Goal: Information Seeking & Learning: Stay updated

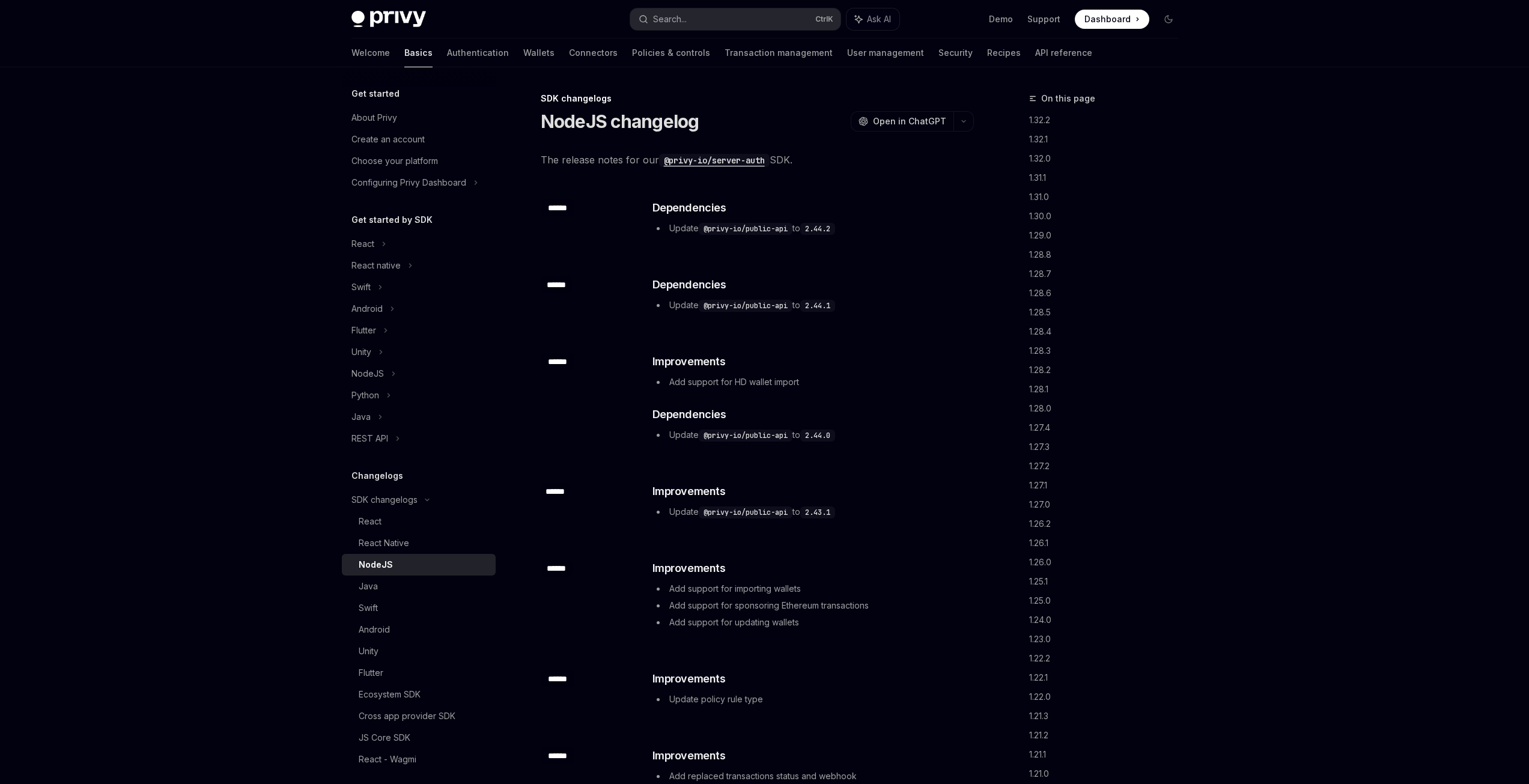
click at [782, 157] on span "The release notes for our @privy-io/server-auth SDK." at bounding box center [757, 160] width 433 height 17
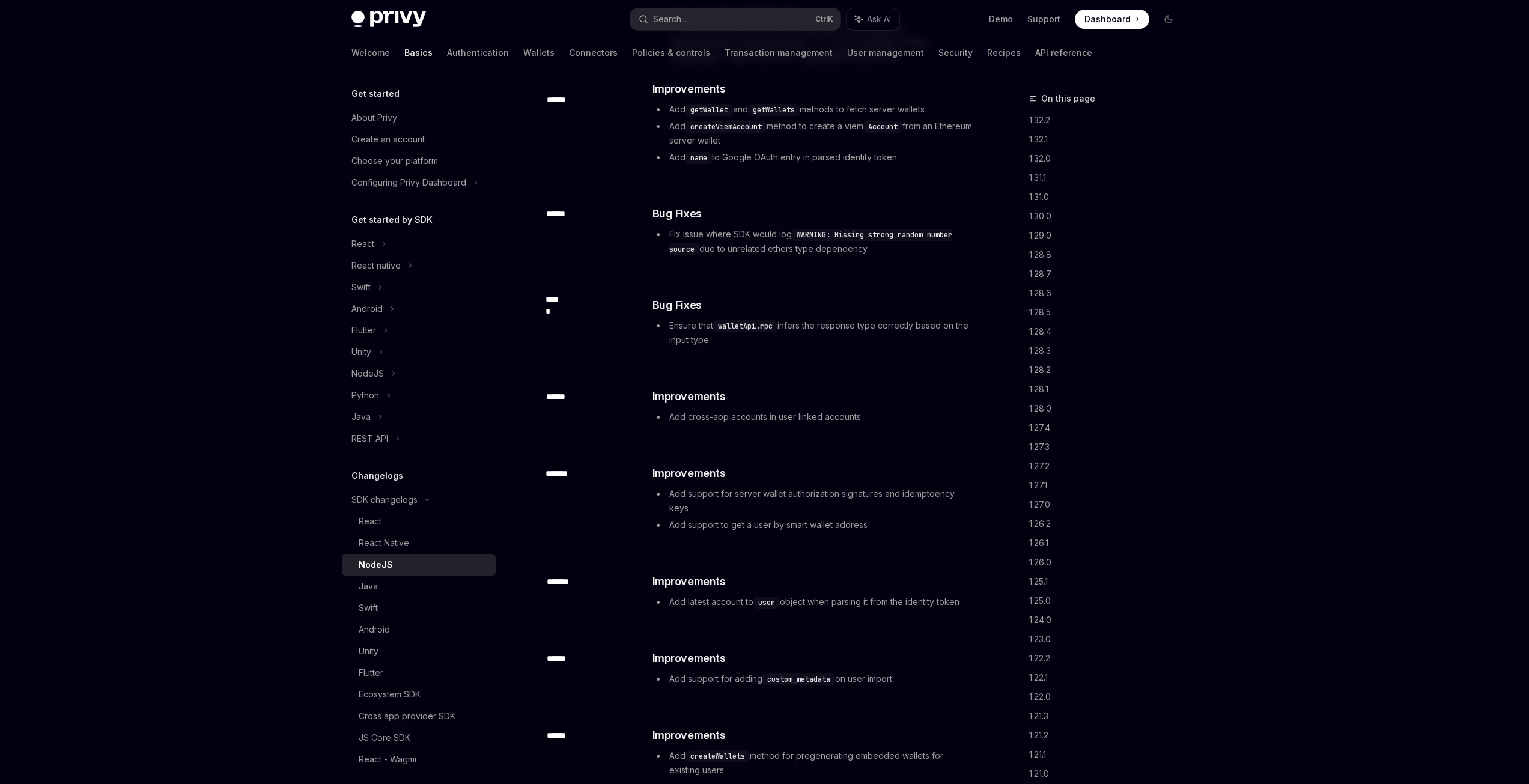
scroll to position [5466, 0]
click at [701, 331] on li "Ensure that walletApi.rpc infers the response type correctly based on the input…" at bounding box center [812, 333] width 320 height 29
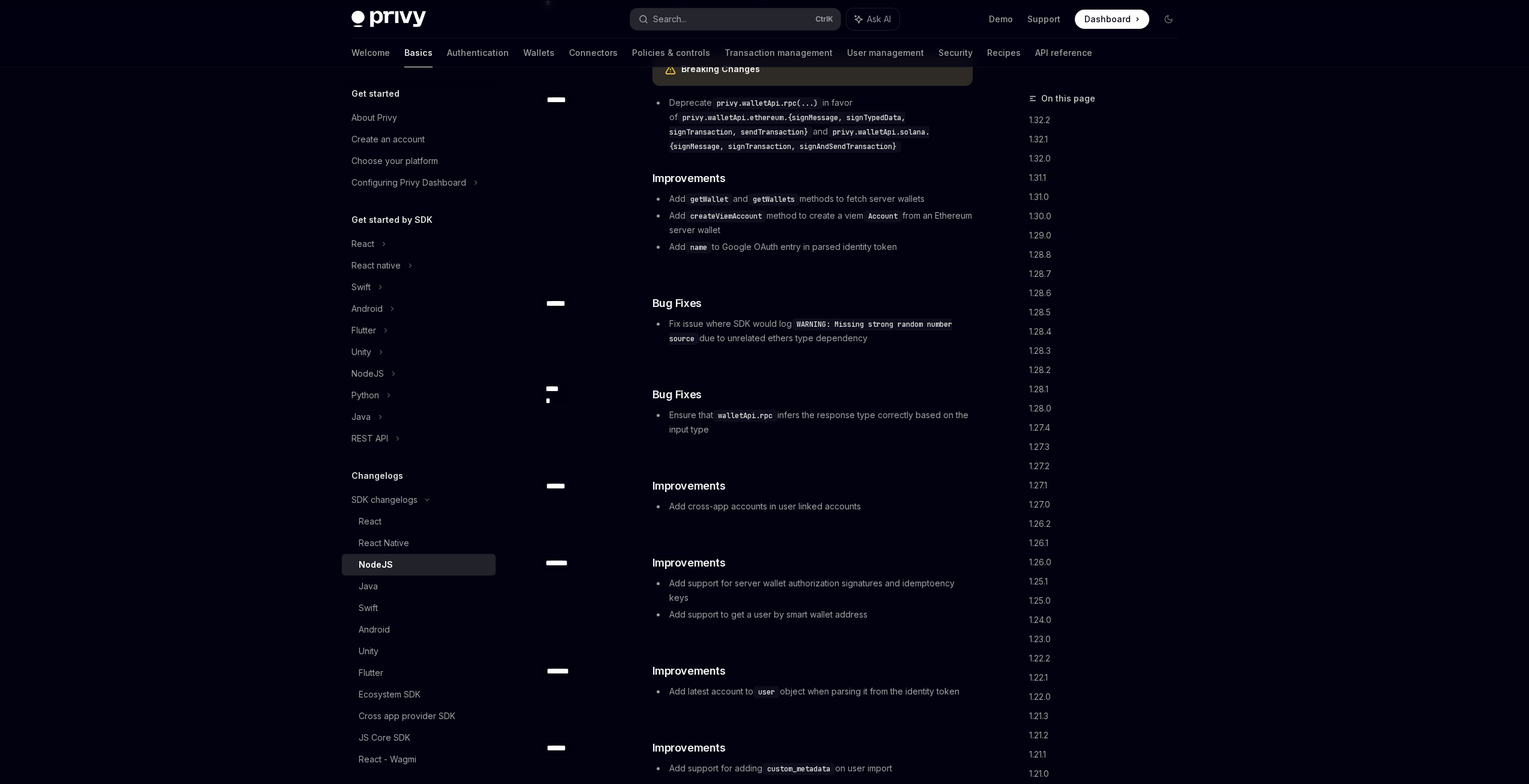
scroll to position [5286, 0]
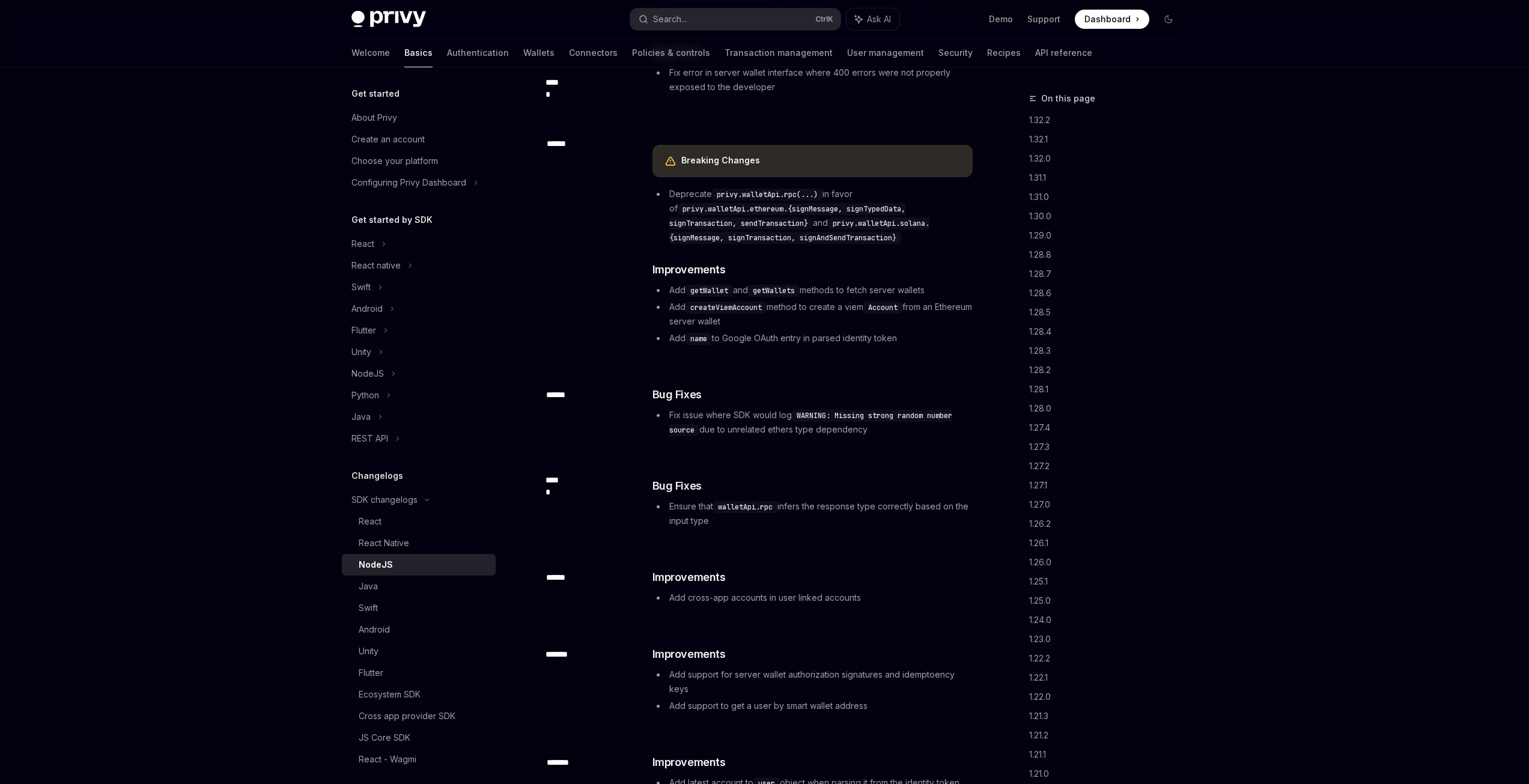
click at [715, 163] on strong "Breaking Changes" at bounding box center [721, 160] width 79 height 10
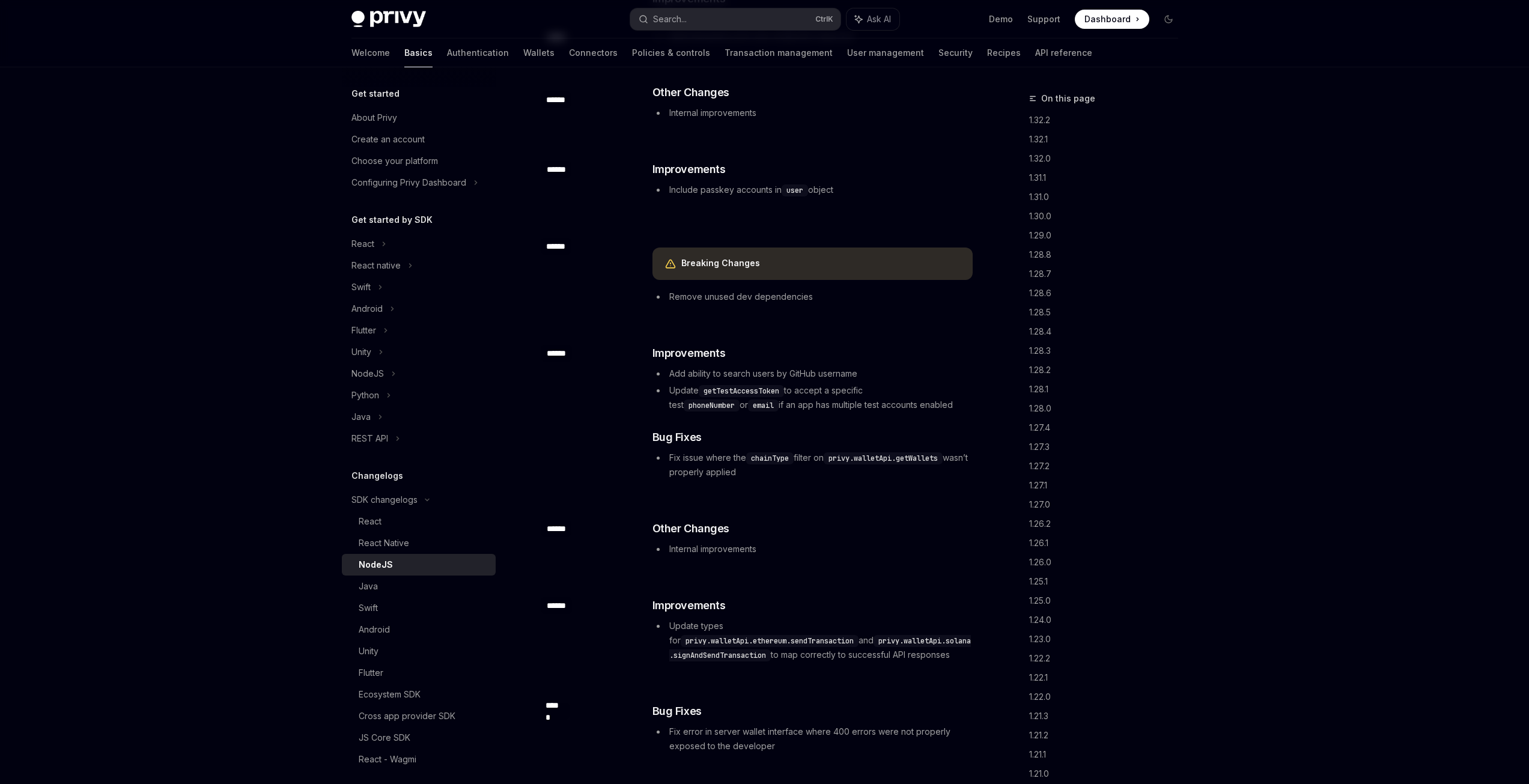
scroll to position [4625, 0]
click at [713, 300] on li "Remove unused dev dependencies" at bounding box center [812, 298] width 320 height 14
click at [700, 262] on strong "Breaking Changes" at bounding box center [721, 264] width 79 height 10
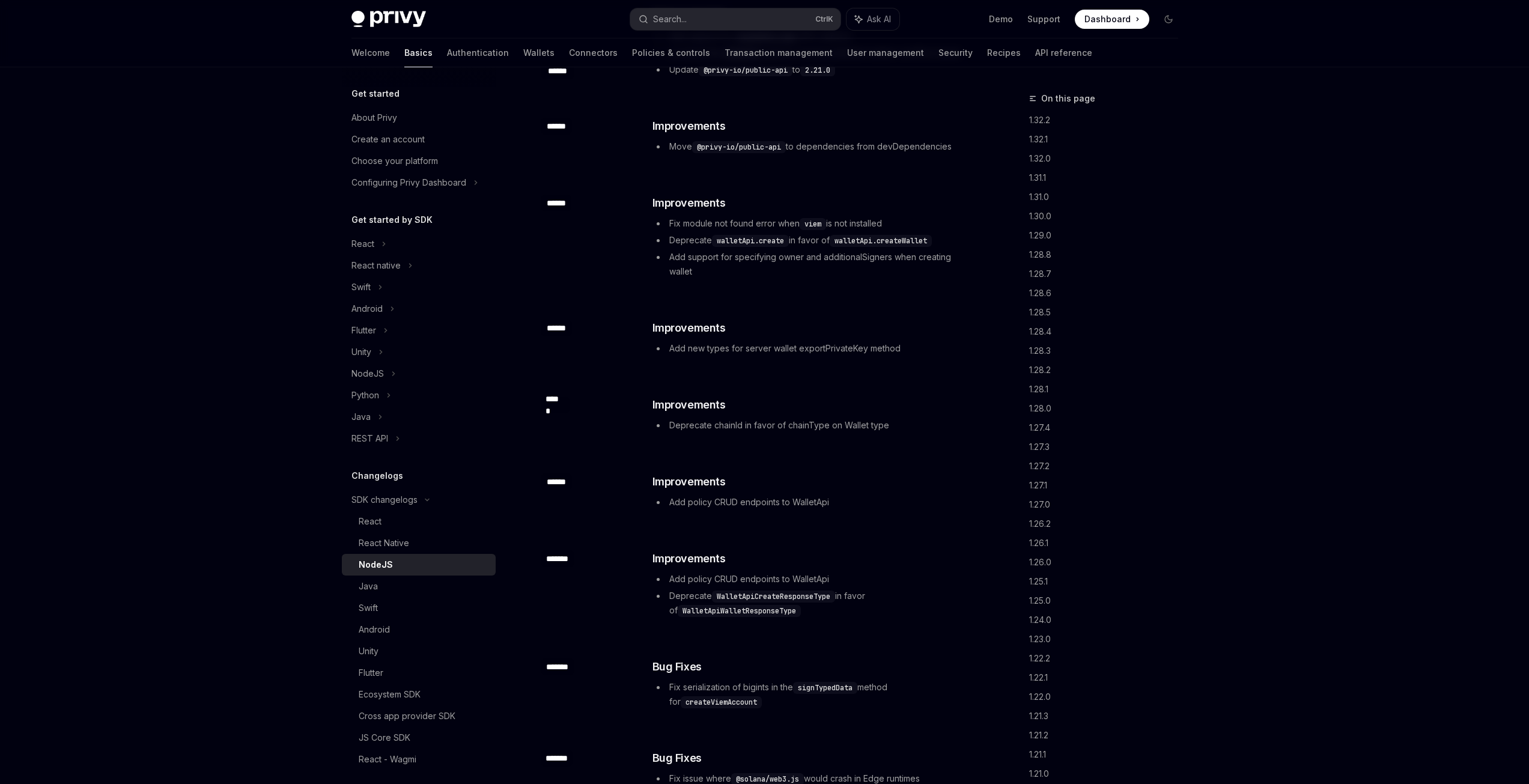
scroll to position [3604, 0]
click at [829, 351] on li "Add new types for server wallet exportPrivateKey method" at bounding box center [812, 350] width 320 height 14
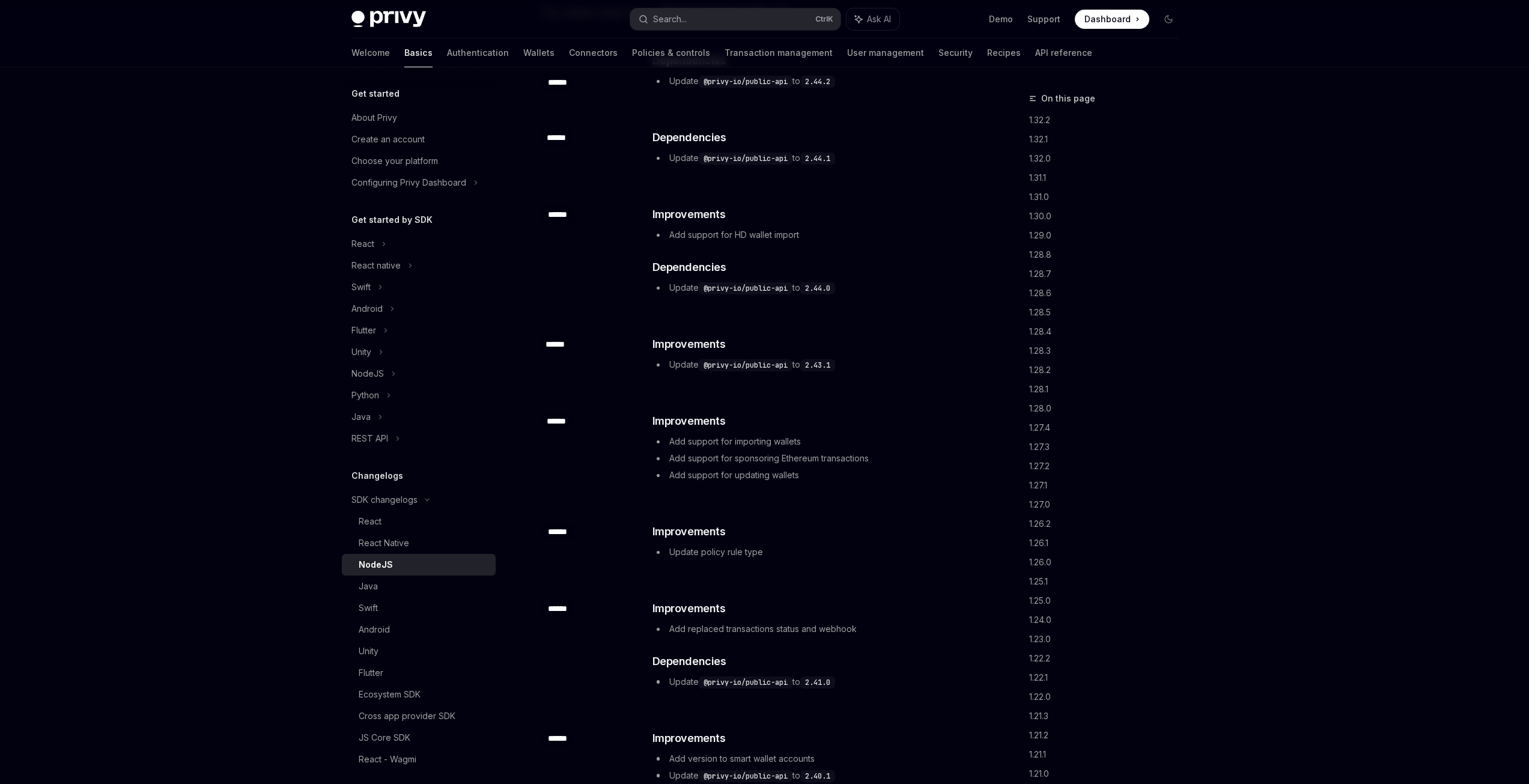
scroll to position [0, 0]
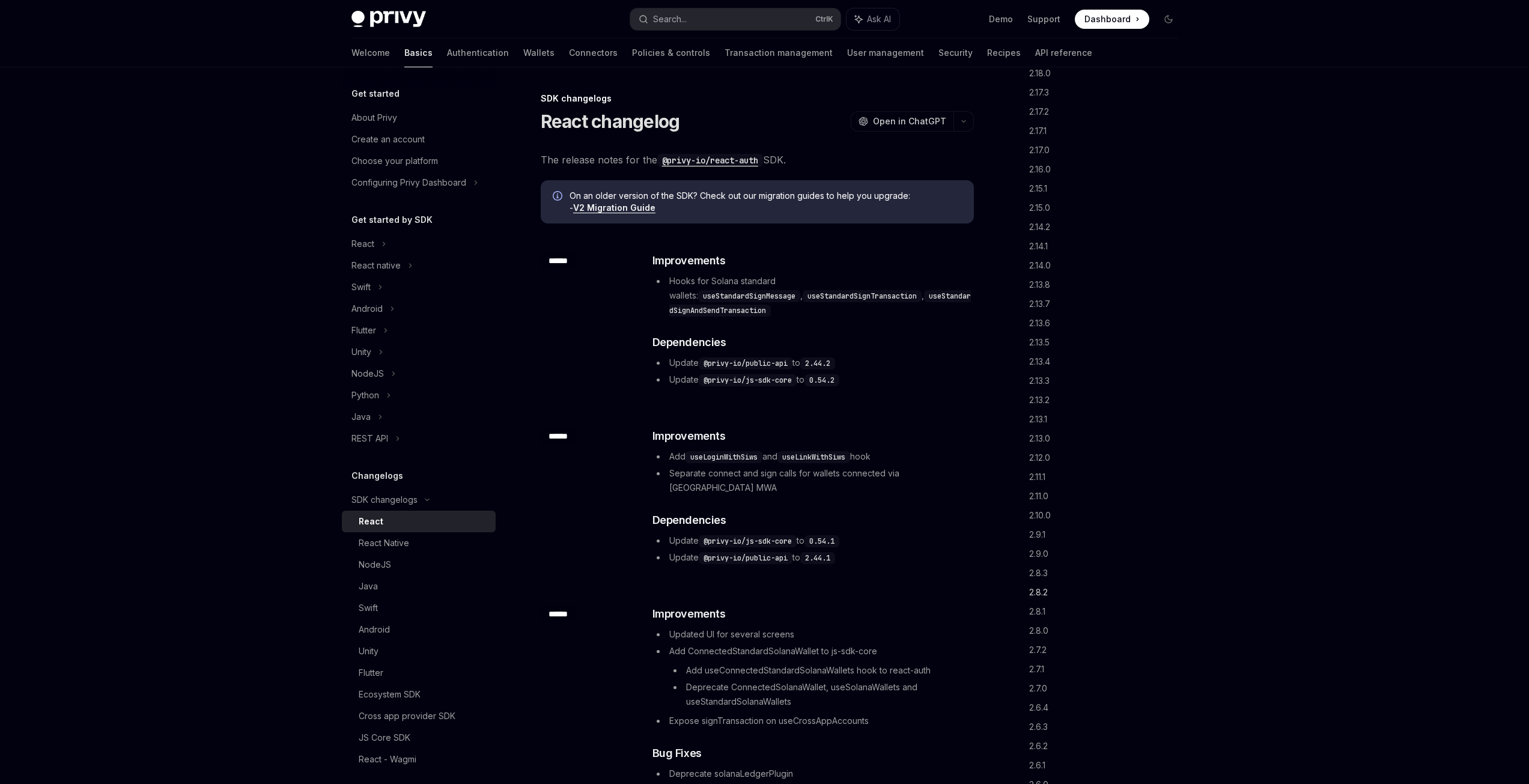
scroll to position [480, 0]
click at [1049, 430] on link "2.8.3" at bounding box center [1108, 428] width 158 height 19
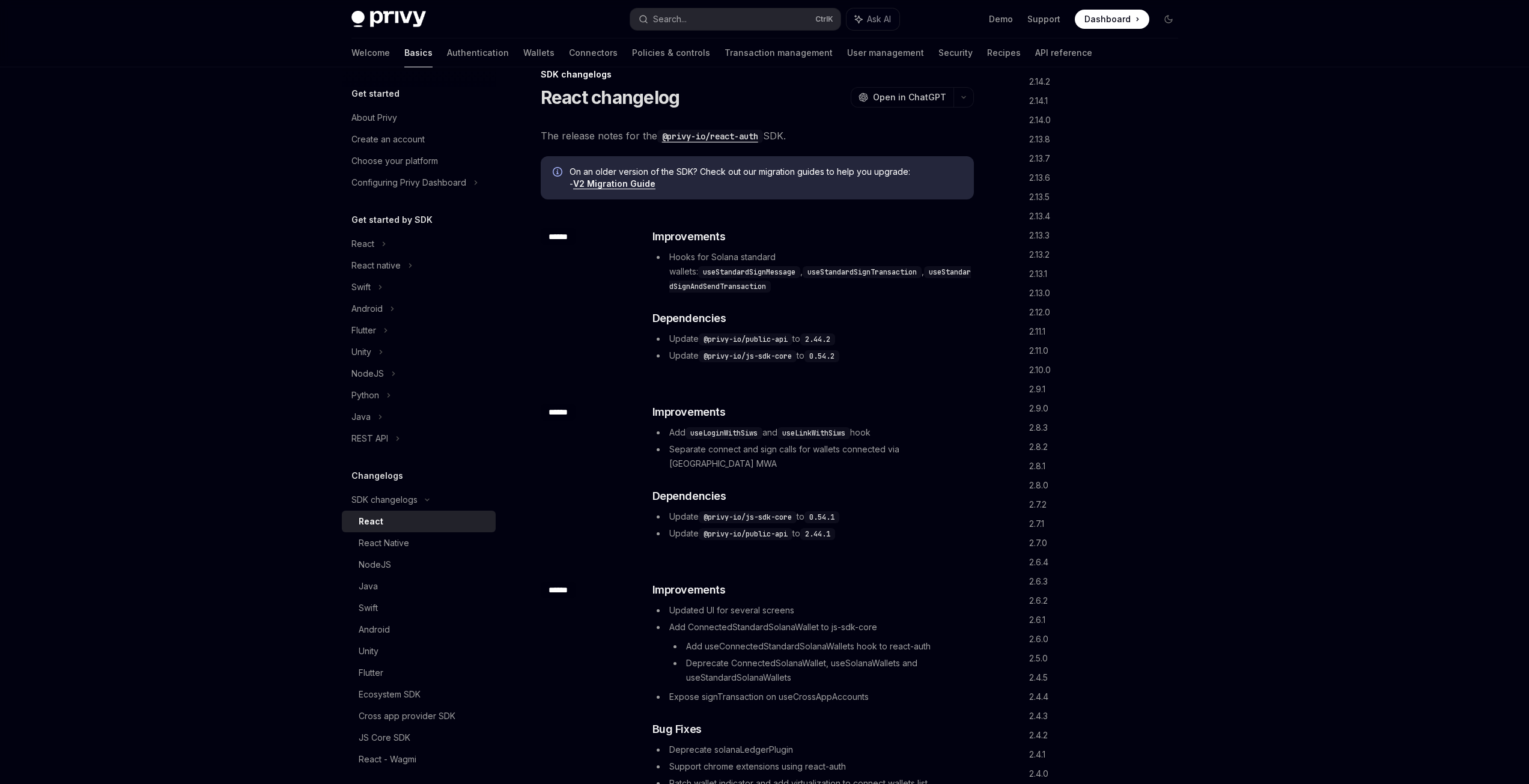
scroll to position [23, 0]
click at [899, 349] on li "Update @privy-io/js-sdk-core to 0.54.2" at bounding box center [812, 356] width 320 height 14
